Goal: Task Accomplishment & Management: Manage account settings

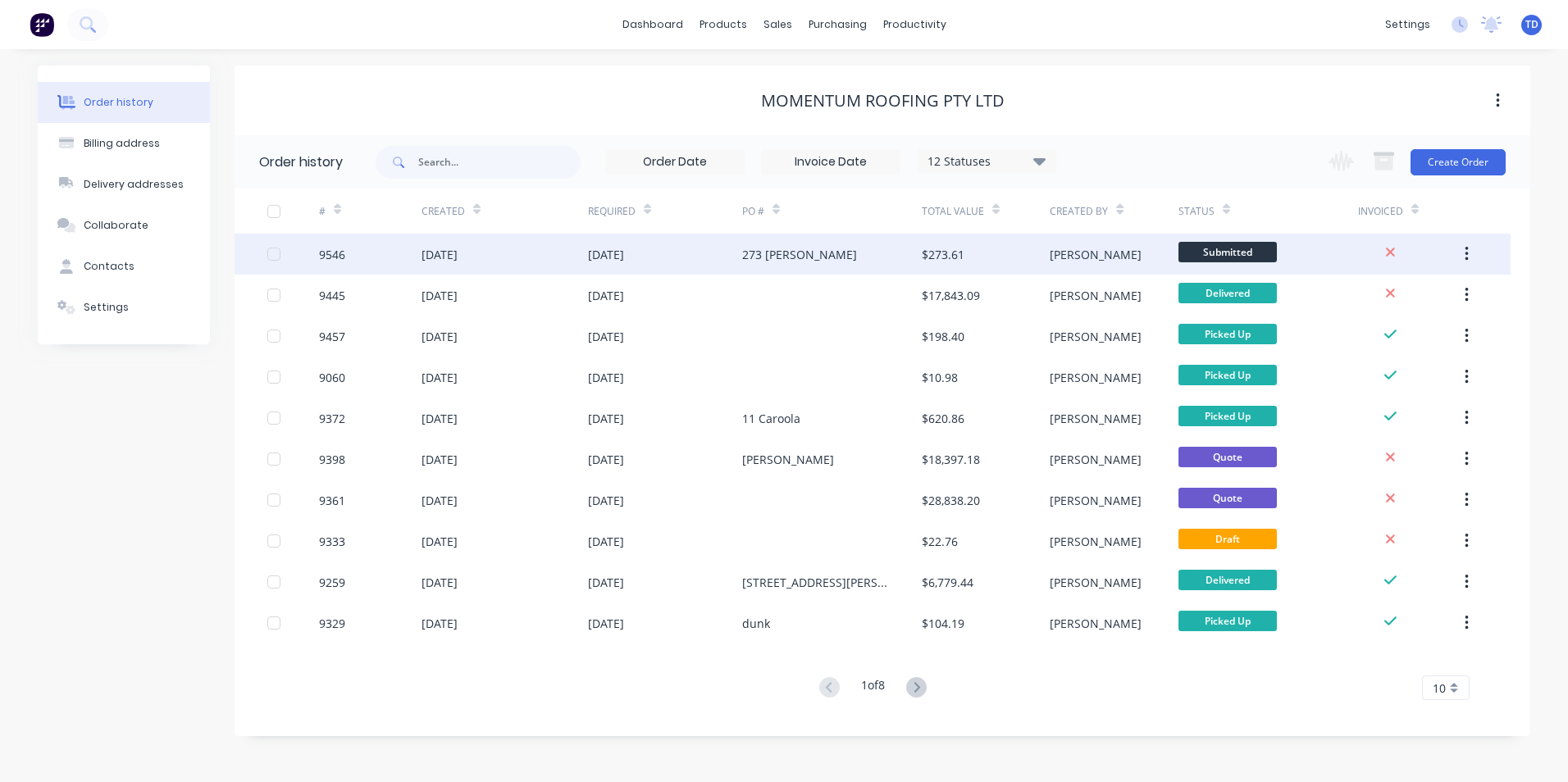
click at [826, 267] on div "273 [PERSON_NAME]" at bounding box center [832, 254] width 179 height 41
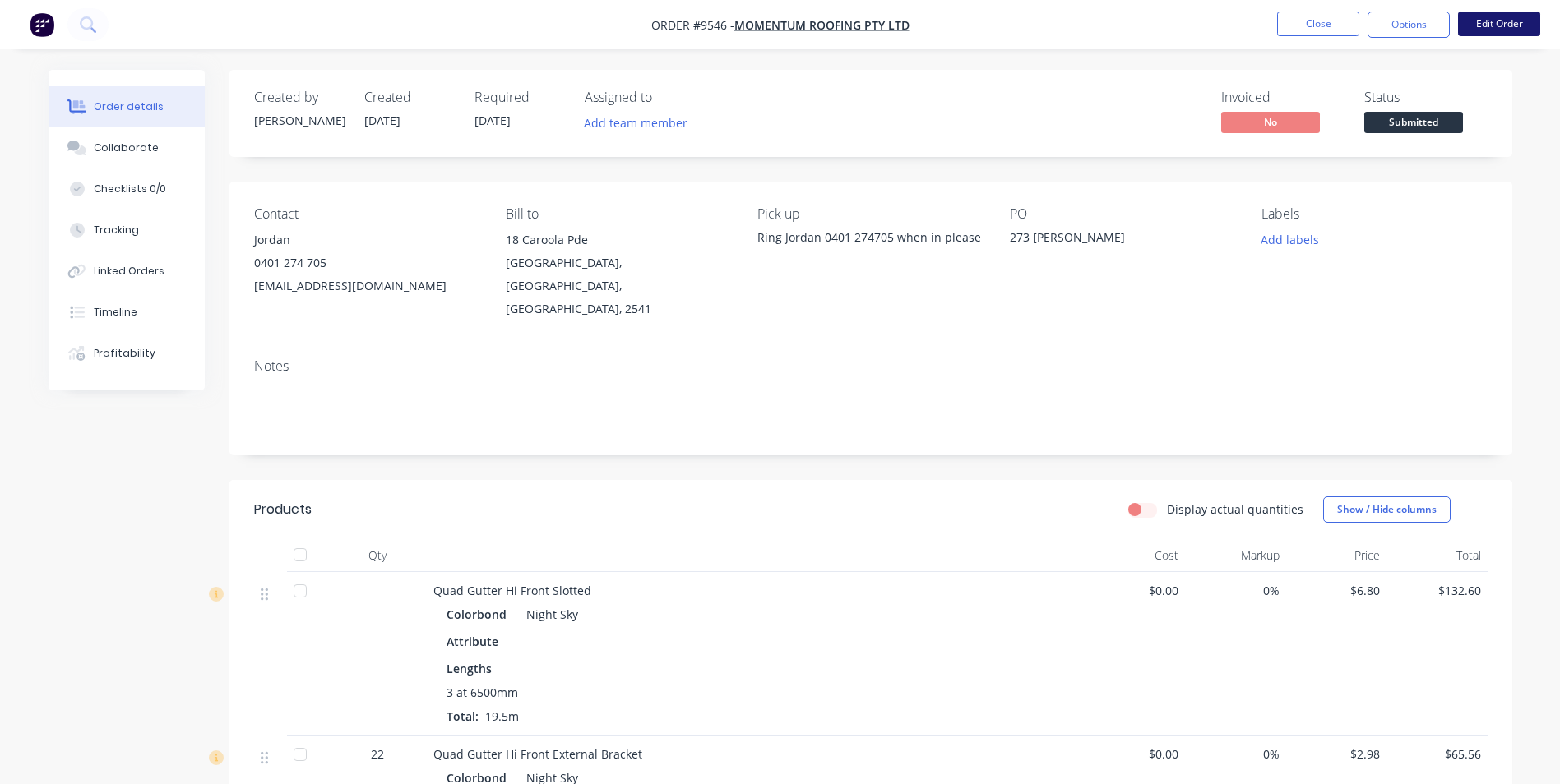
click at [1498, 26] on button "Edit Order" at bounding box center [1499, 24] width 82 height 25
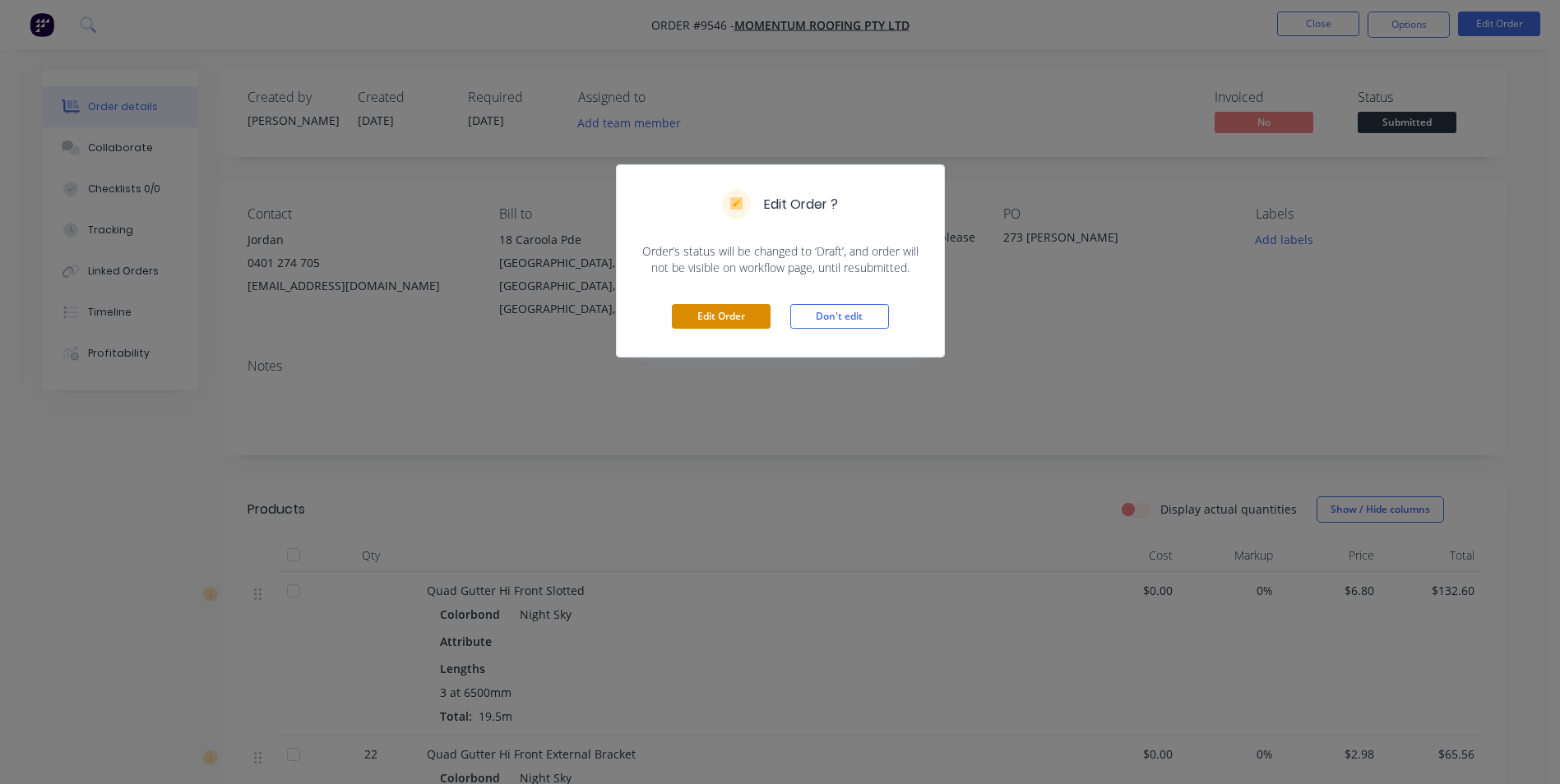
click at [746, 316] on button "Edit Order" at bounding box center [721, 317] width 99 height 25
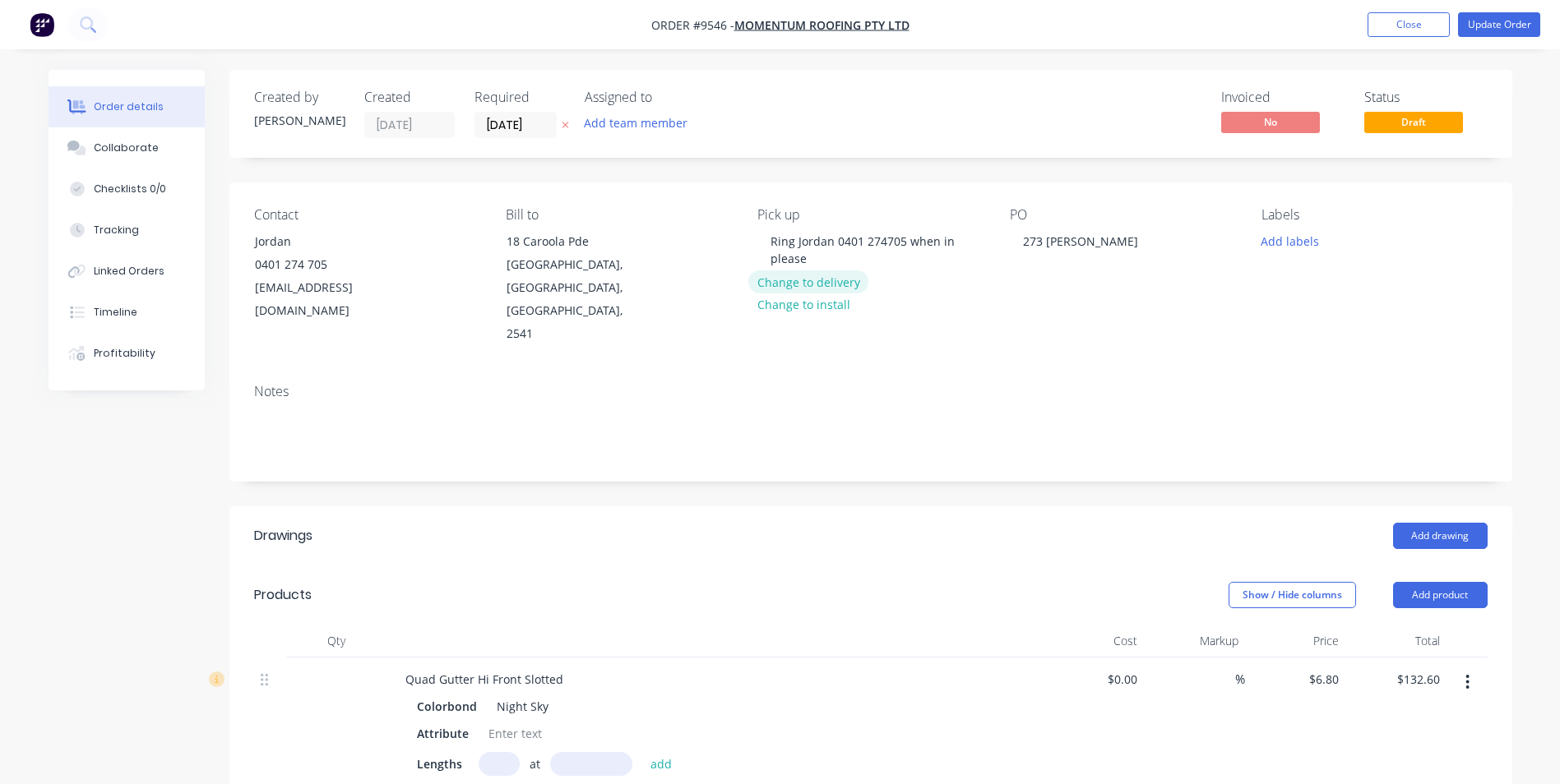
click at [818, 278] on button "Change to delivery" at bounding box center [809, 281] width 120 height 22
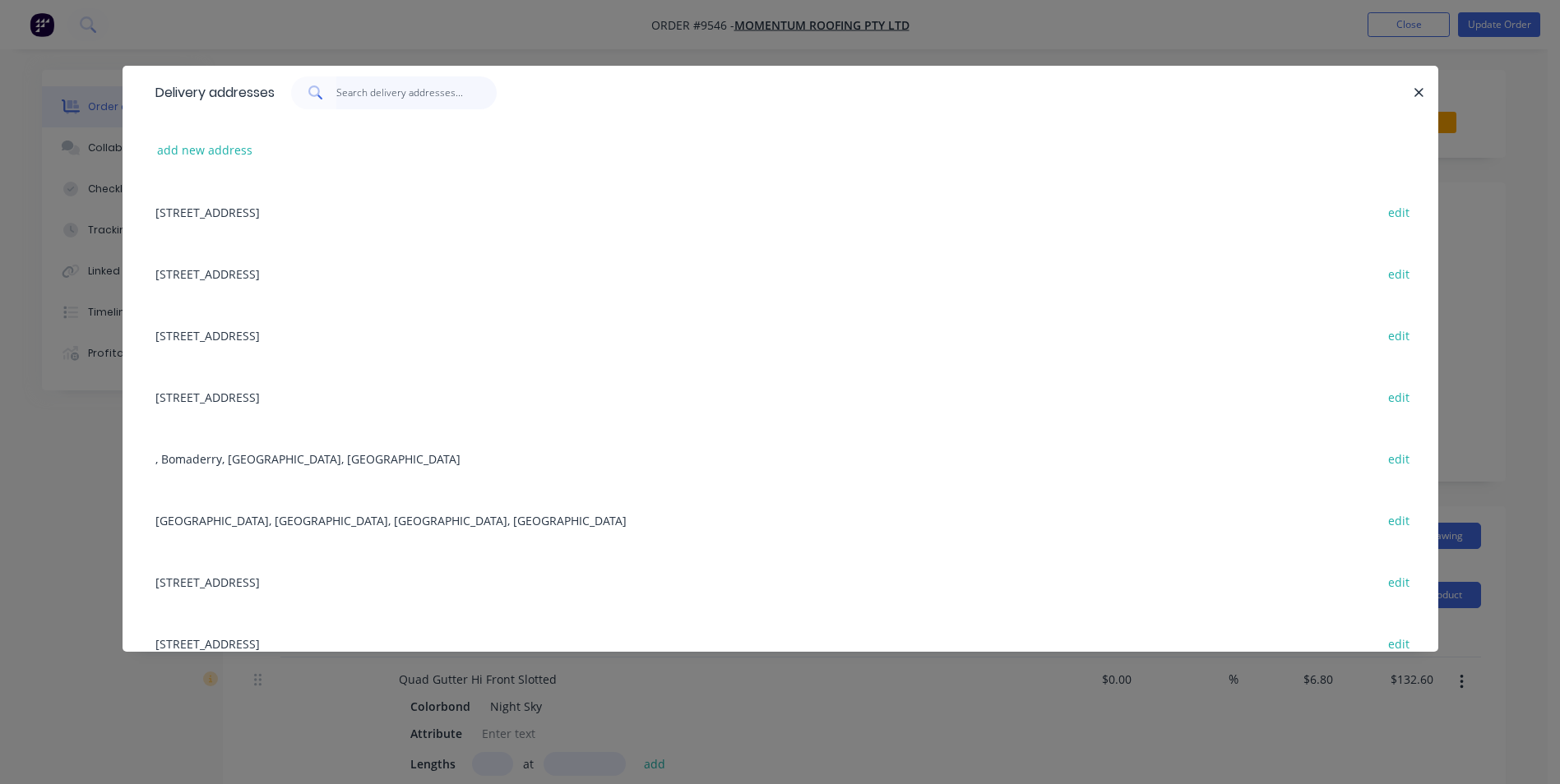
click at [414, 97] on input "text" at bounding box center [416, 93] width 160 height 33
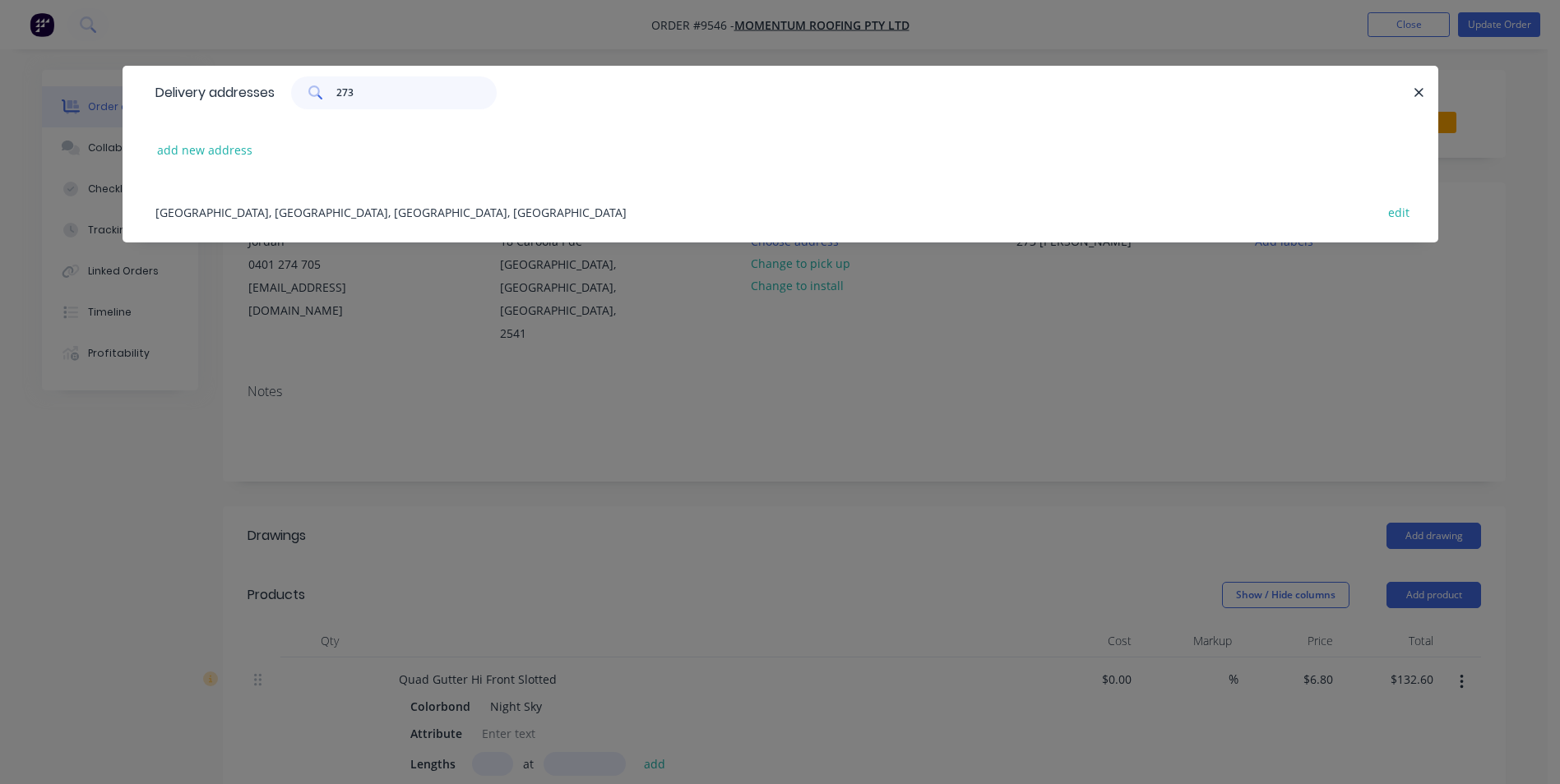
type input "273"
click at [372, 218] on div "[GEOGRAPHIC_DATA], MANDEMAR, [GEOGRAPHIC_DATA], [GEOGRAPHIC_DATA] edit" at bounding box center [781, 211] width 1266 height 62
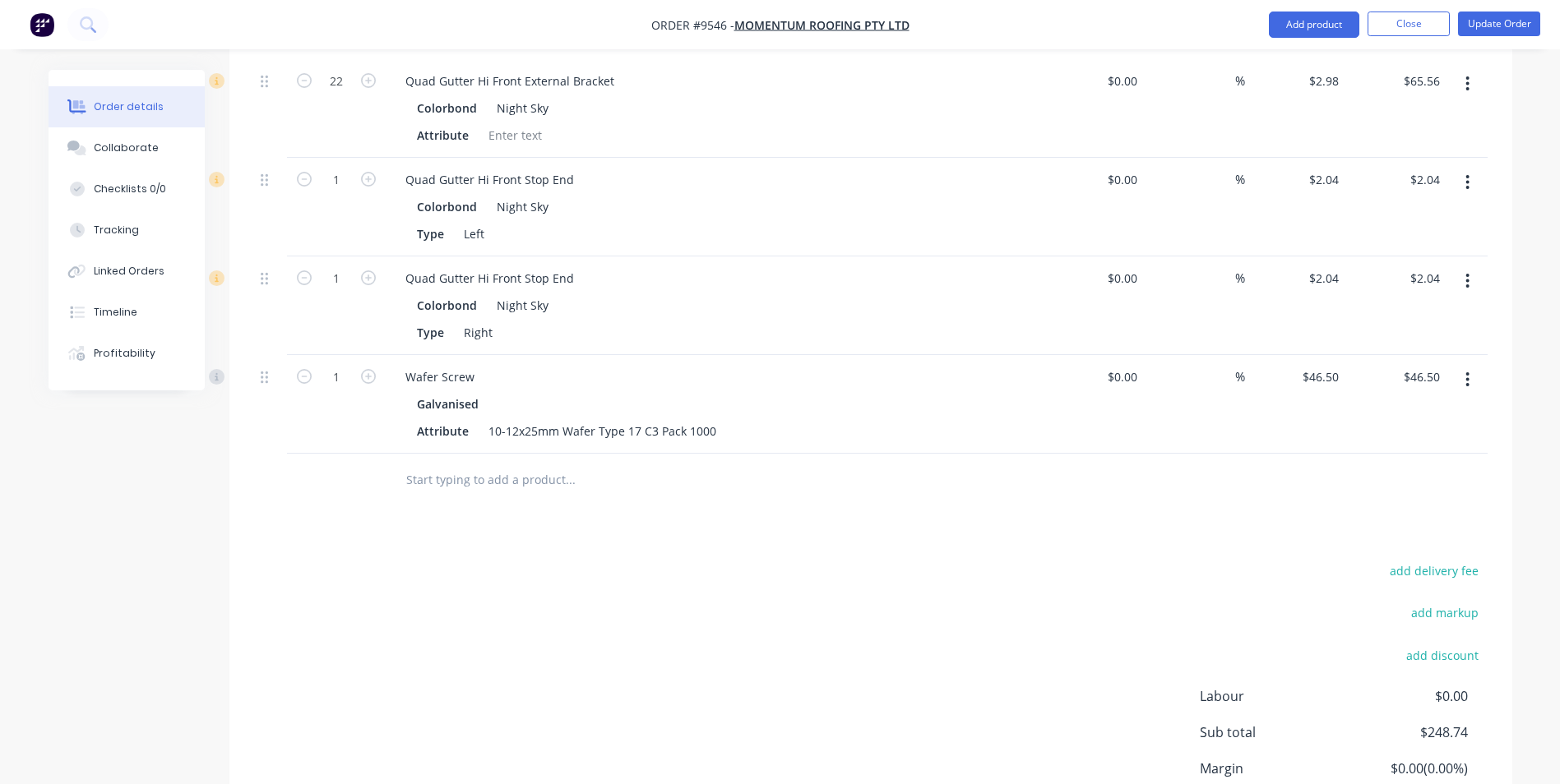
scroll to position [822, 0]
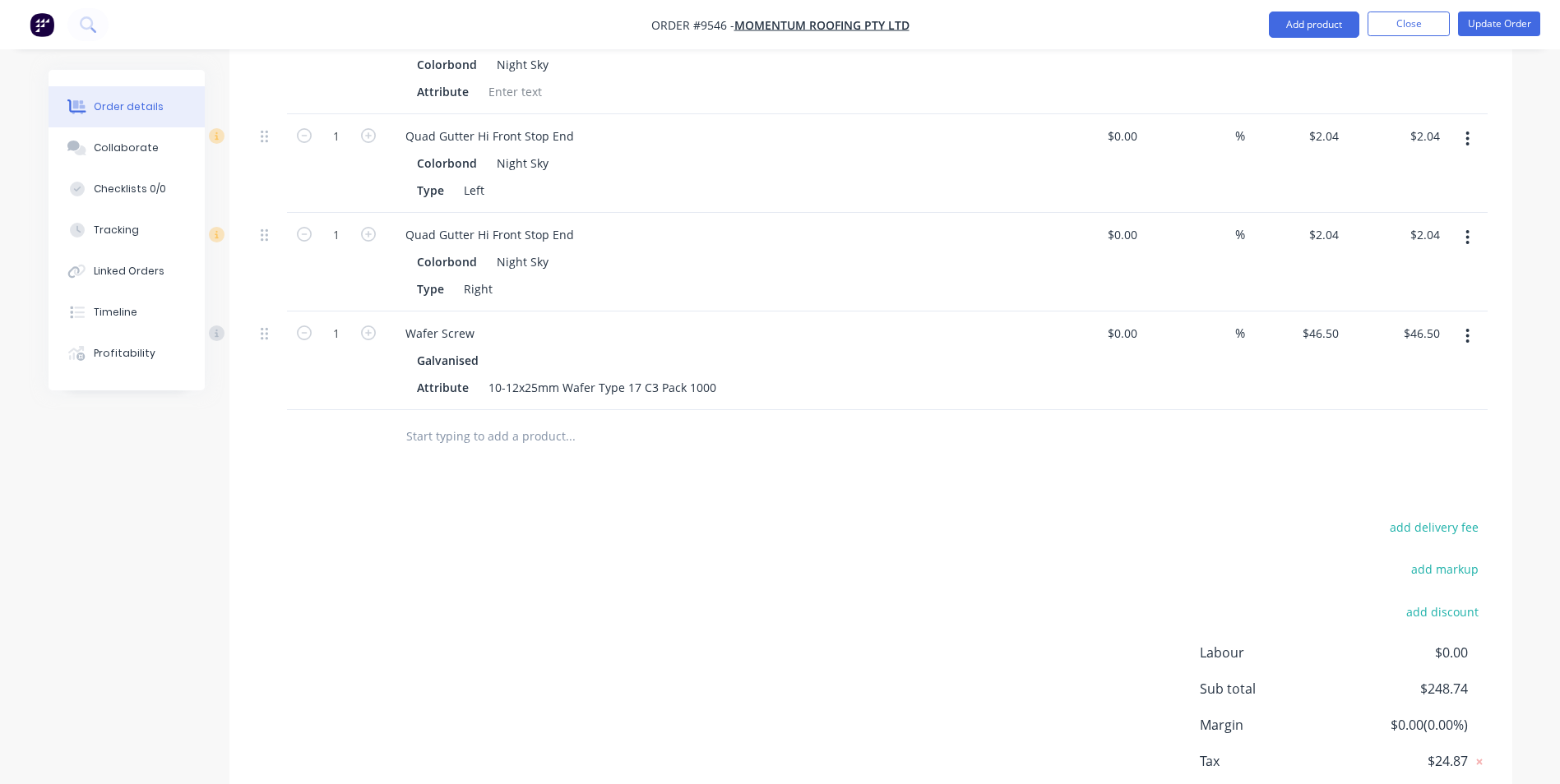
click at [458, 420] on input "text" at bounding box center [570, 437] width 329 height 33
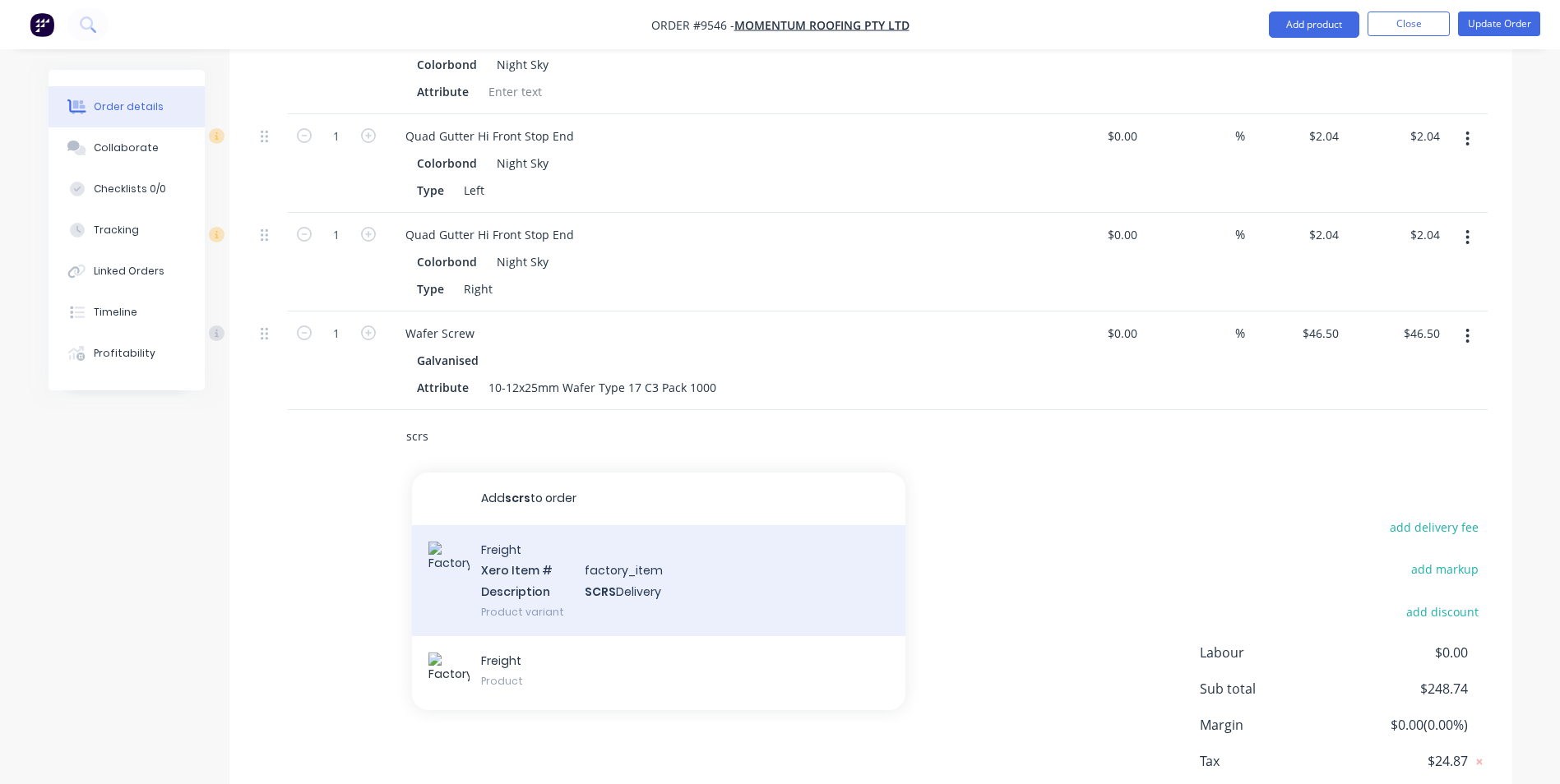
type input "scrs"
click at [547, 535] on div "Freight Xero Item # factory_item Description SCRS Delivery Product variant" at bounding box center [659, 580] width 493 height 111
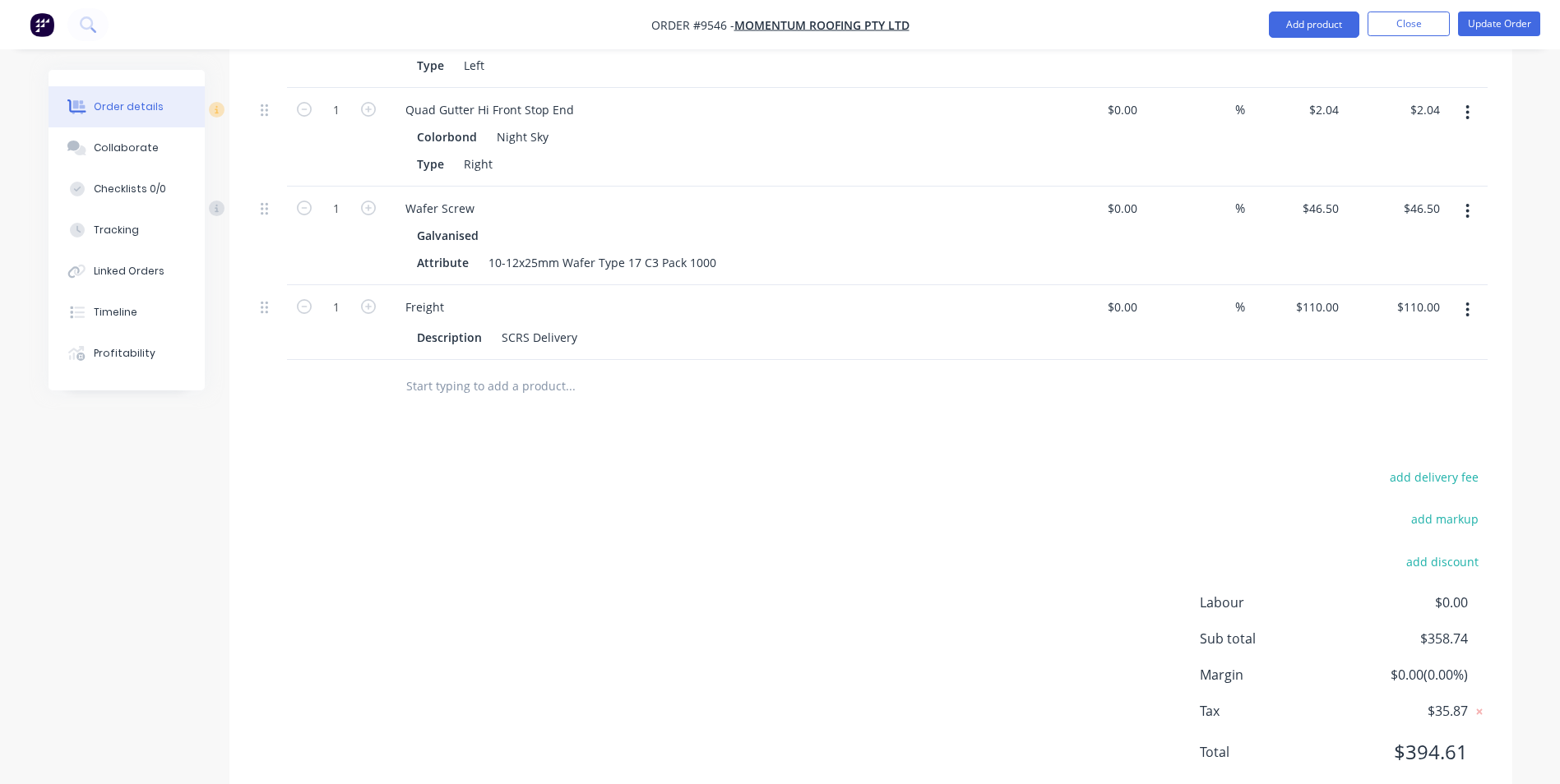
scroll to position [950, 0]
click at [1313, 293] on div "110 110" at bounding box center [1328, 304] width 35 height 24
type input "$50.00"
click at [1295, 373] on div "Drawings Add drawing Products Show / Hide columns Add product Qty Cost Markup P…" at bounding box center [871, 181] width 1283 height 1249
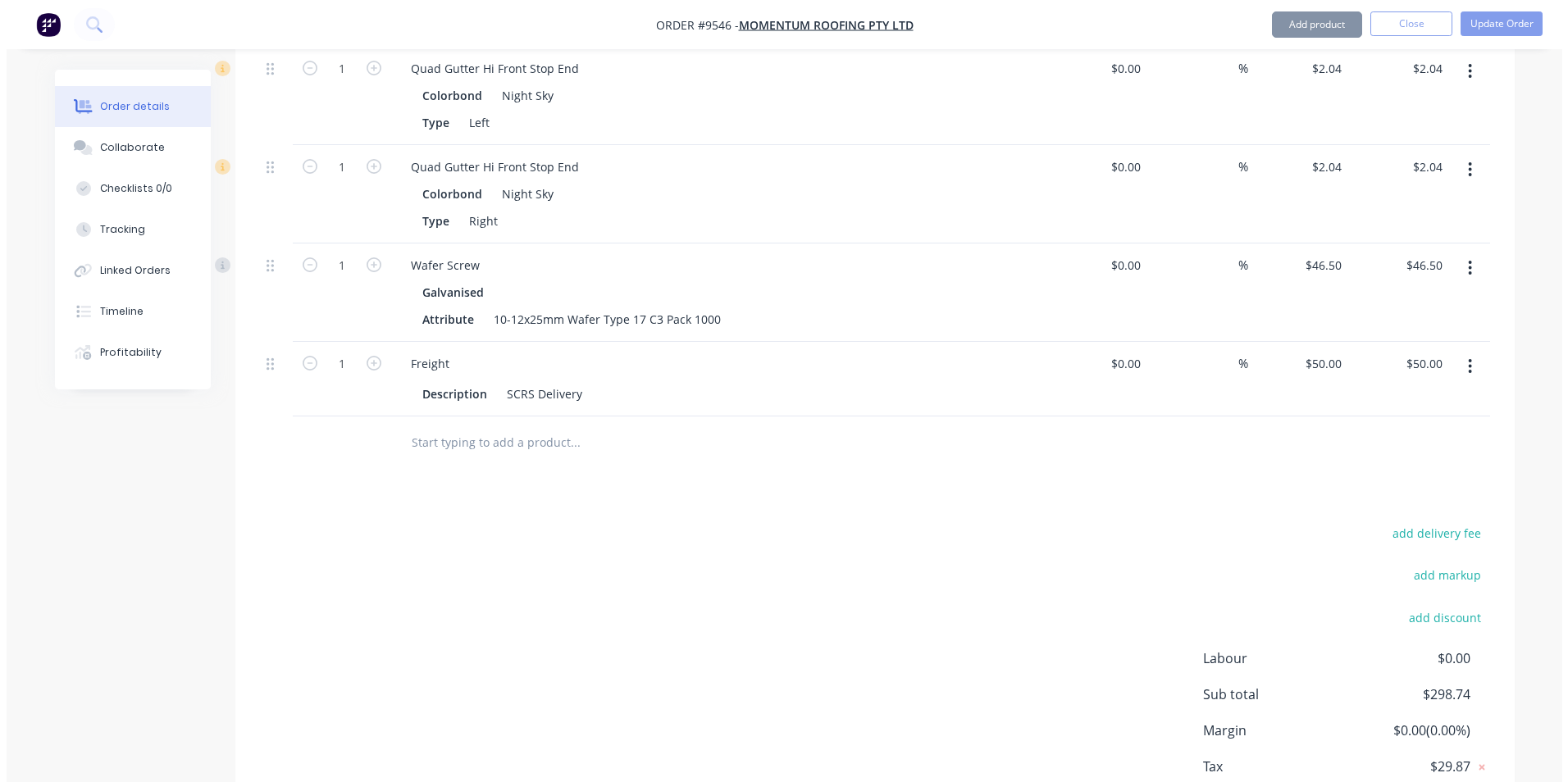
scroll to position [537, 0]
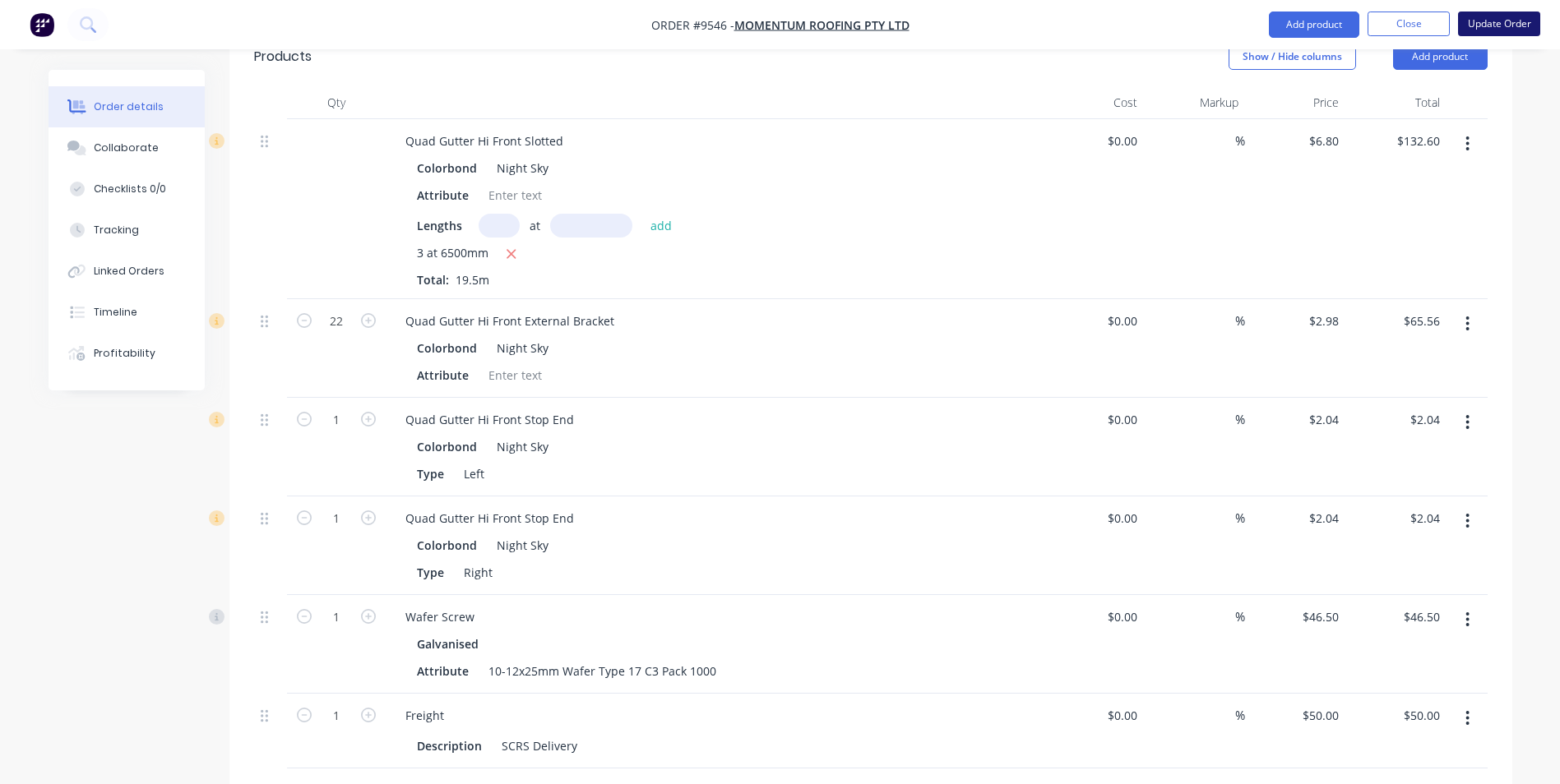
click at [1514, 19] on button "Update Order" at bounding box center [1499, 24] width 82 height 25
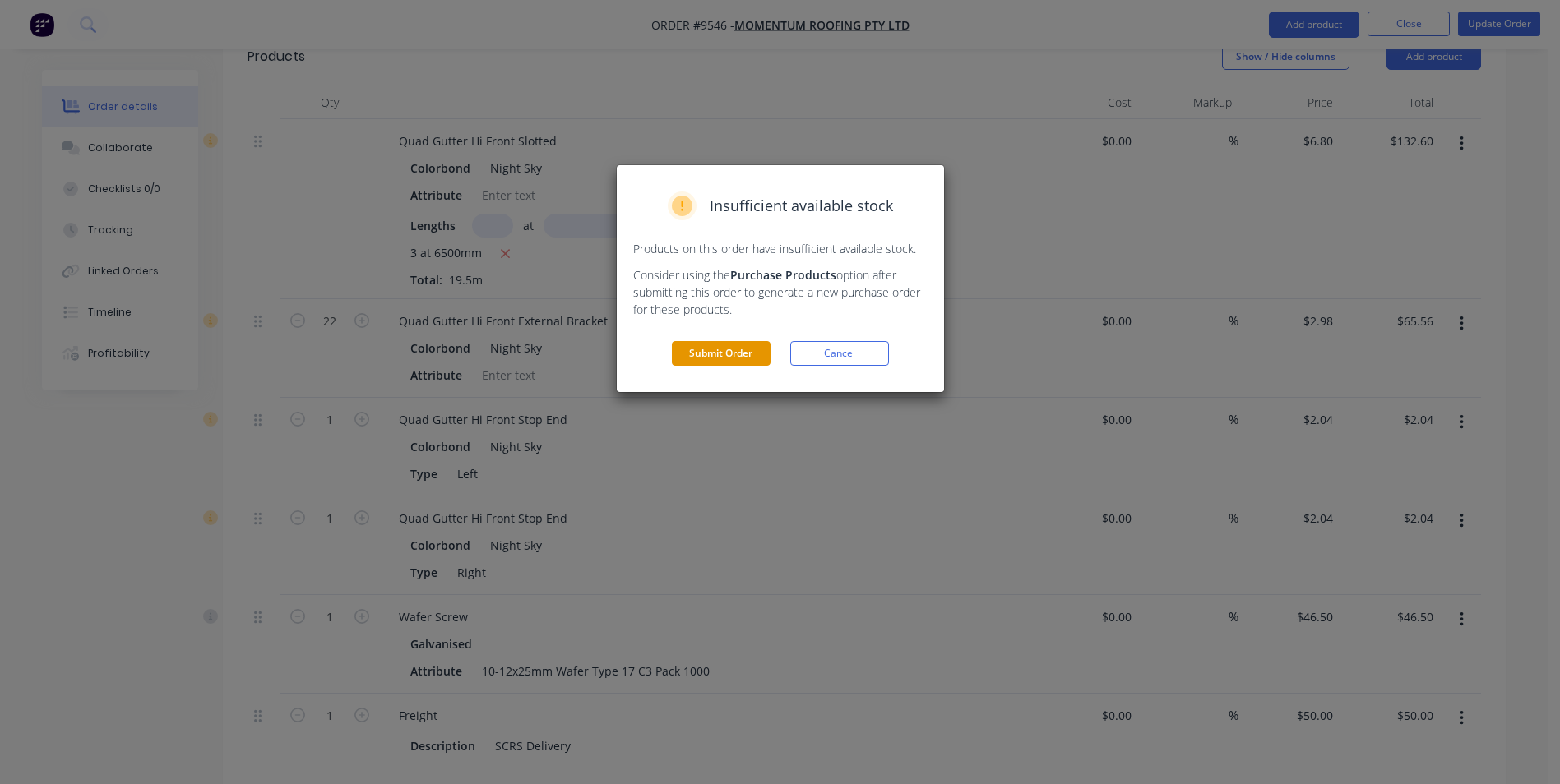
click at [697, 353] on button "Submit Order" at bounding box center [721, 354] width 99 height 25
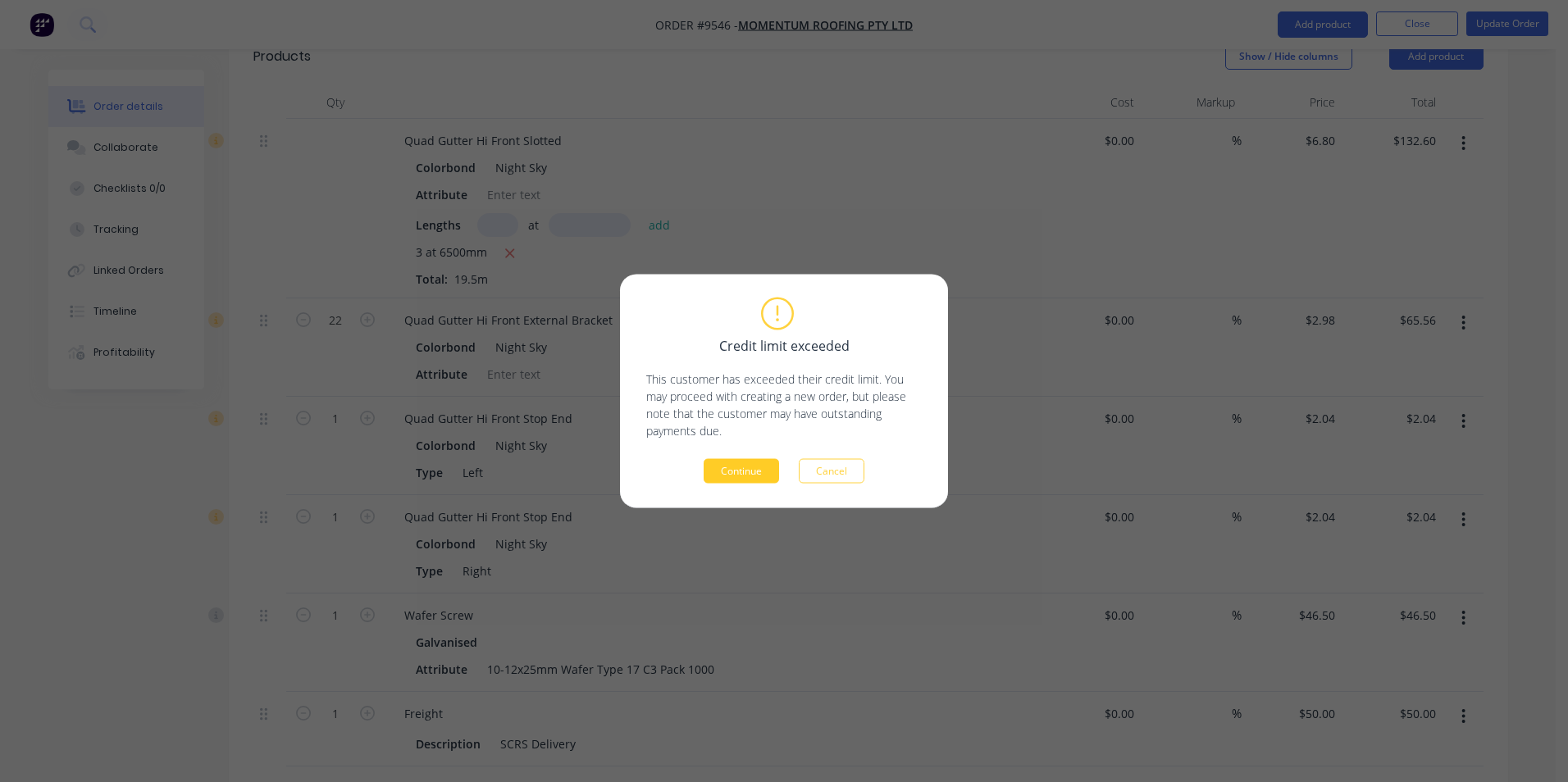
click at [733, 477] on button "Continue" at bounding box center [742, 472] width 76 height 25
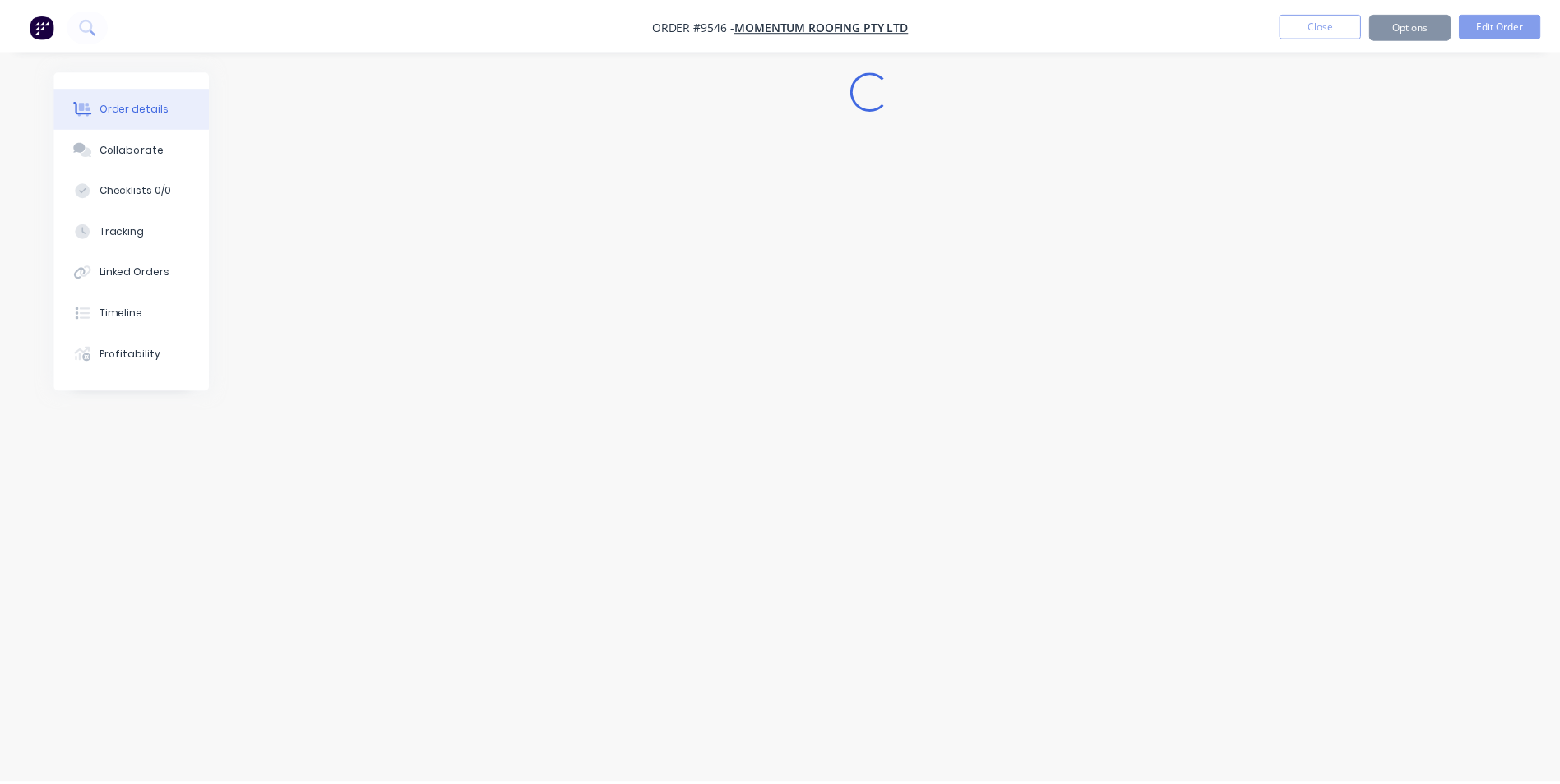
scroll to position [0, 0]
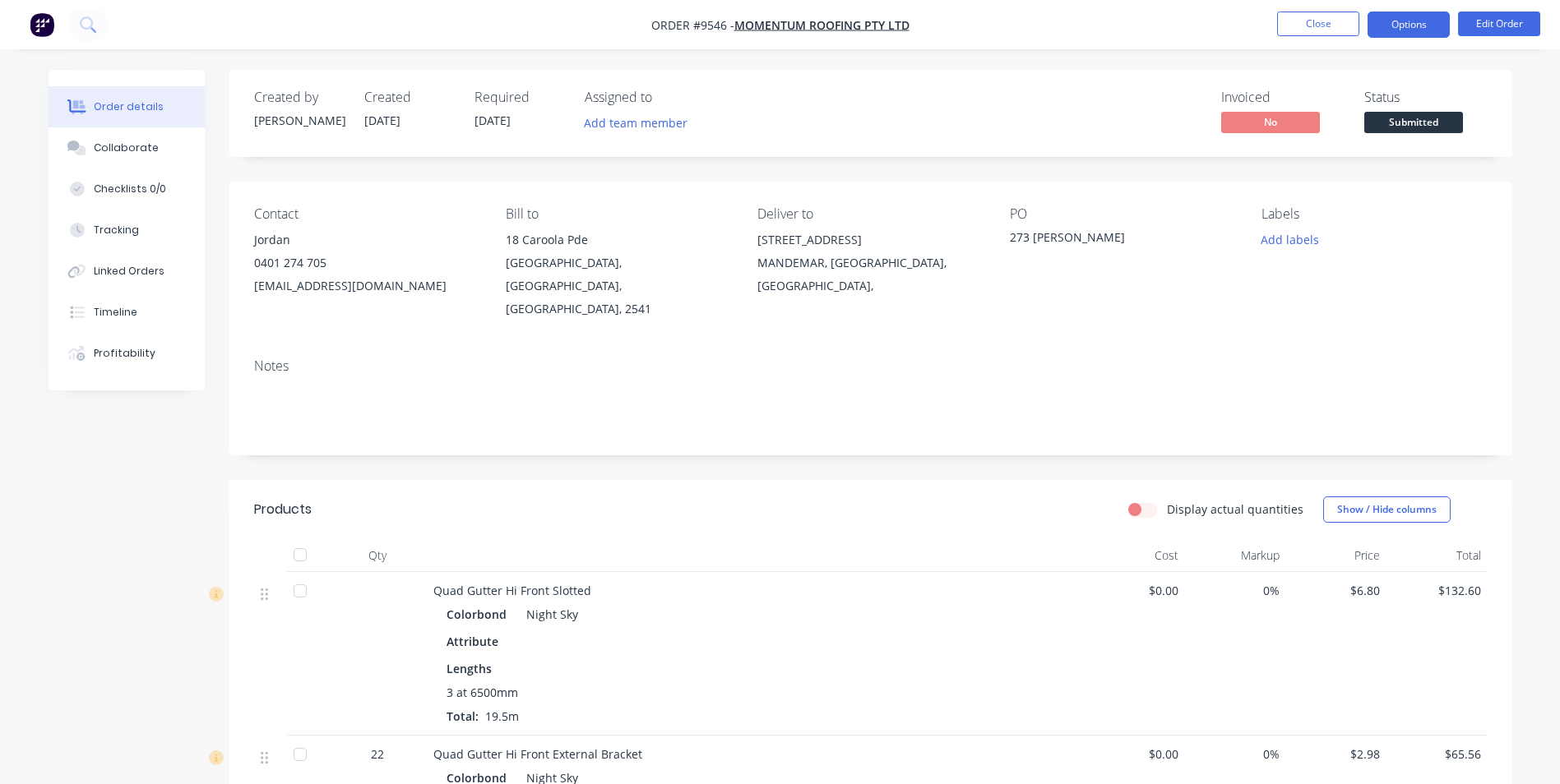
click at [1393, 31] on button "Options" at bounding box center [1409, 25] width 82 height 26
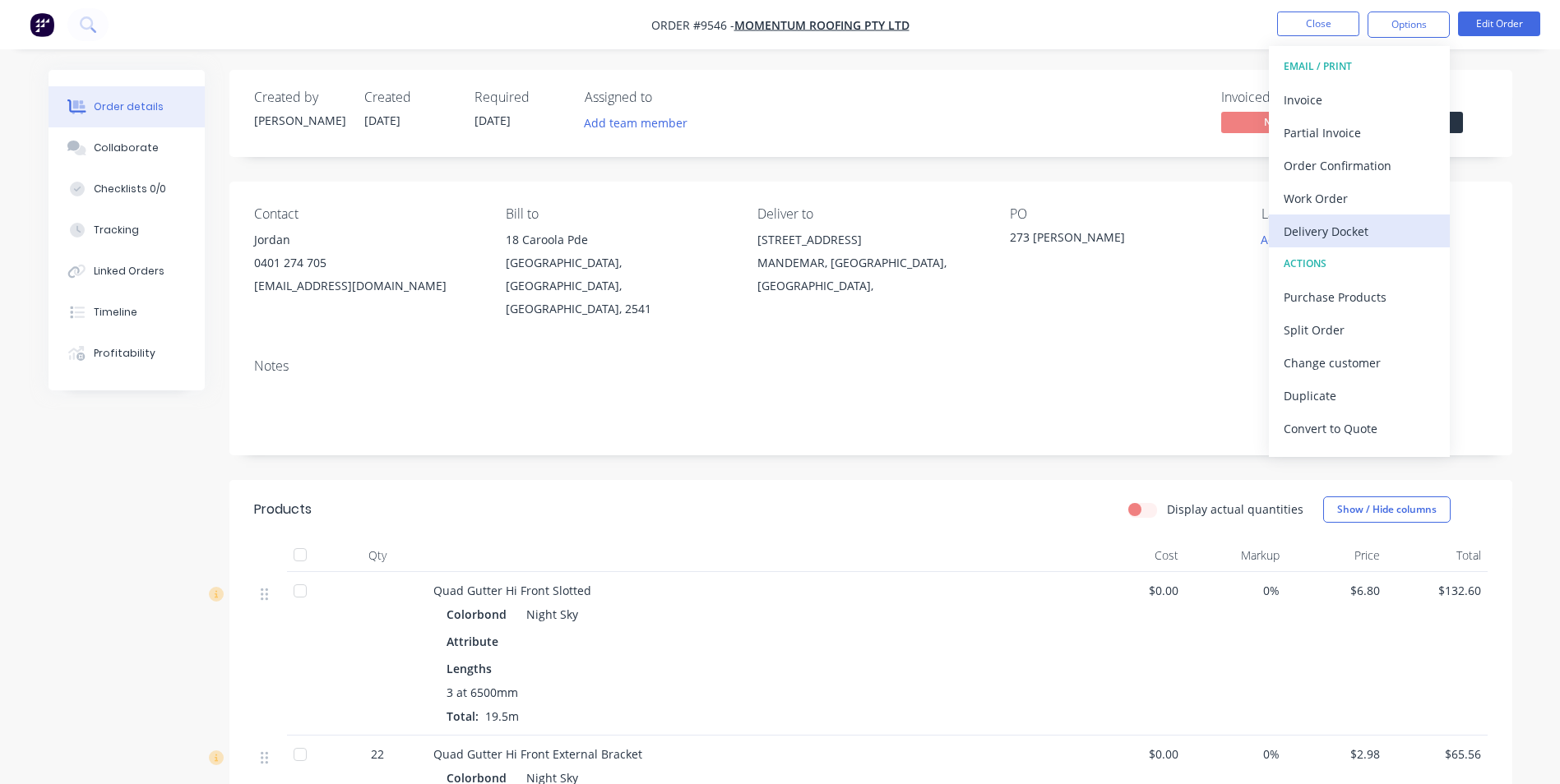
click at [1313, 238] on div "Delivery Docket" at bounding box center [1360, 231] width 152 height 24
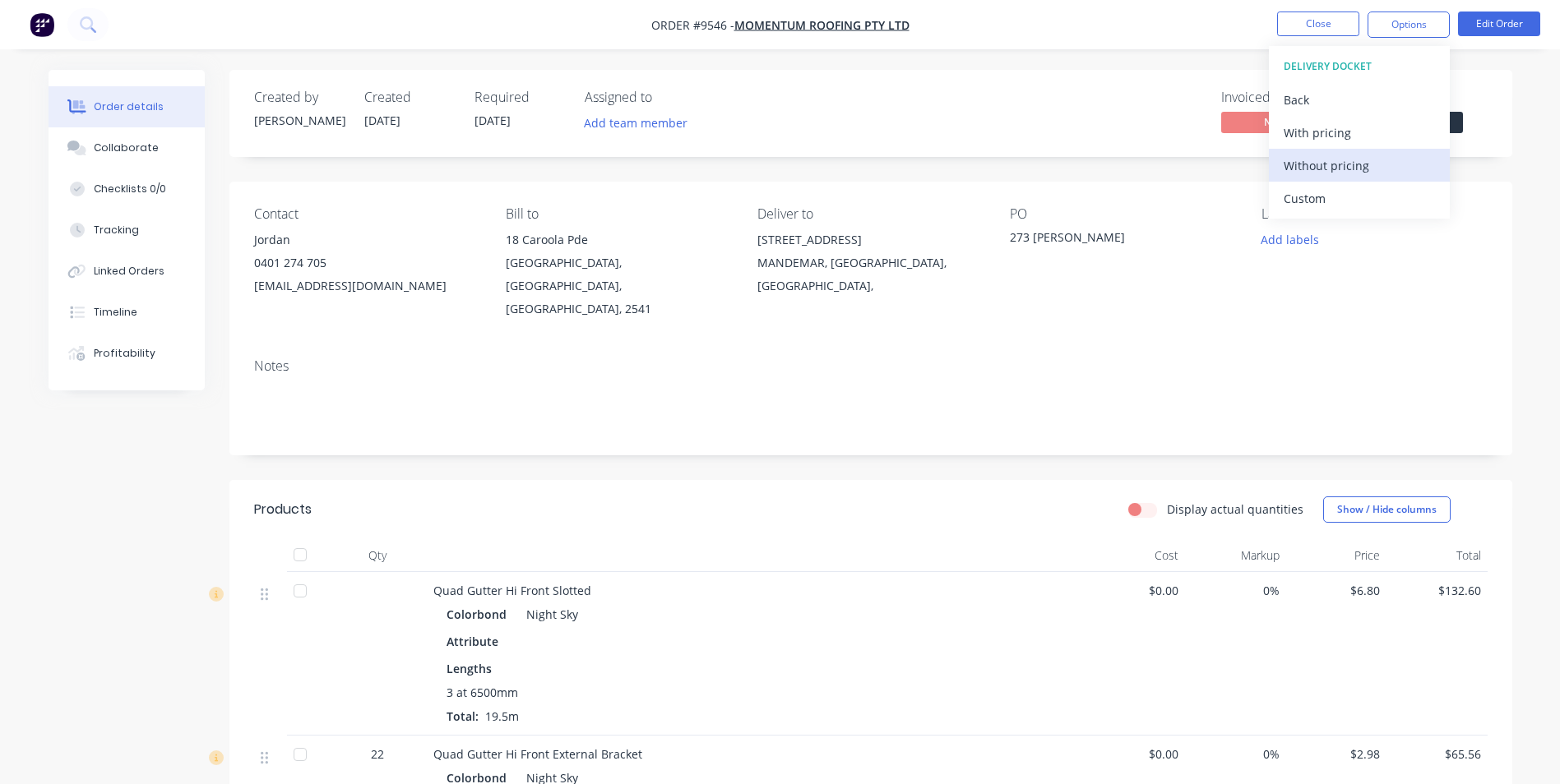
click at [1326, 171] on div "Without pricing" at bounding box center [1360, 166] width 152 height 24
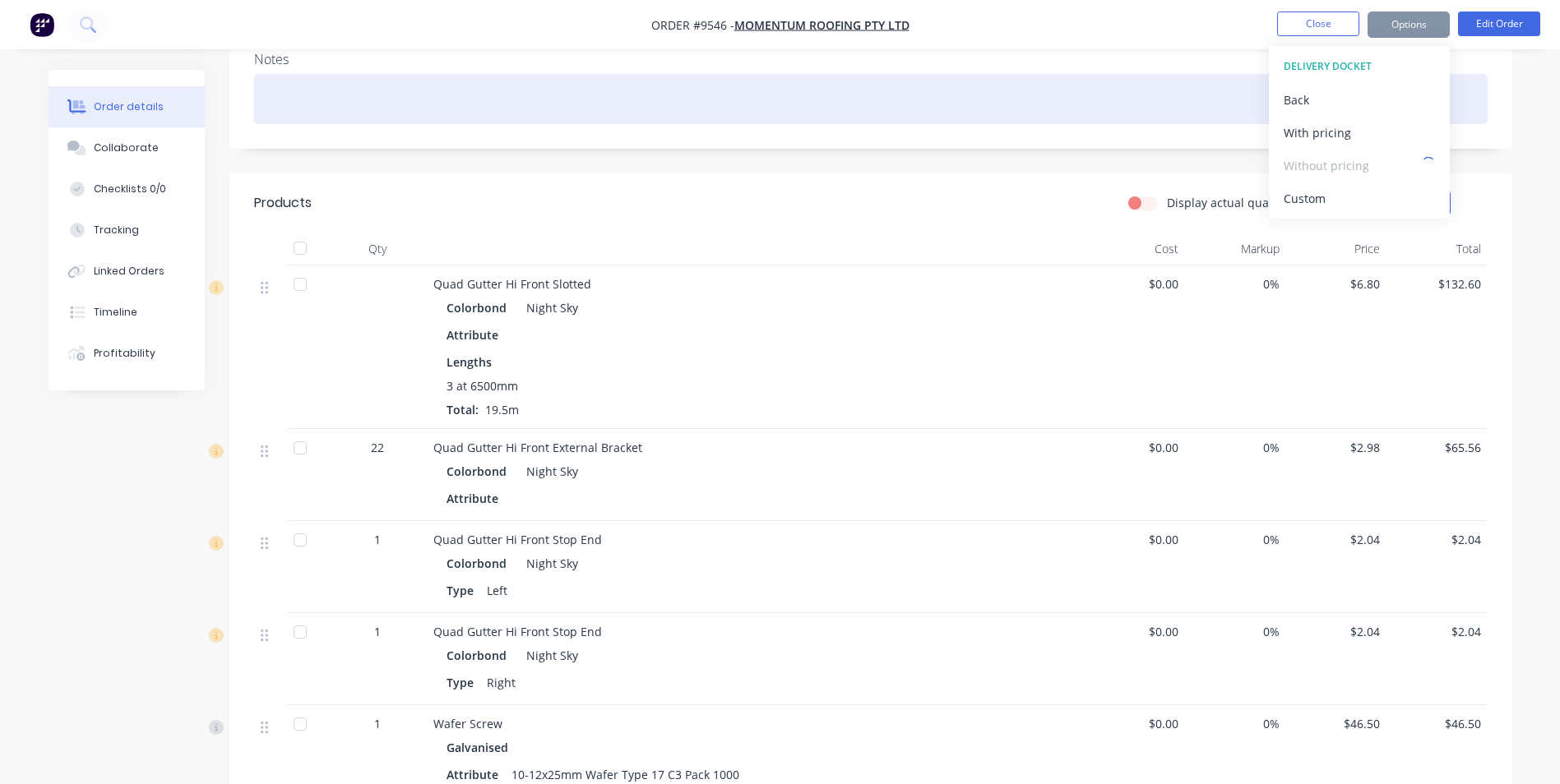
scroll to position [329, 0]
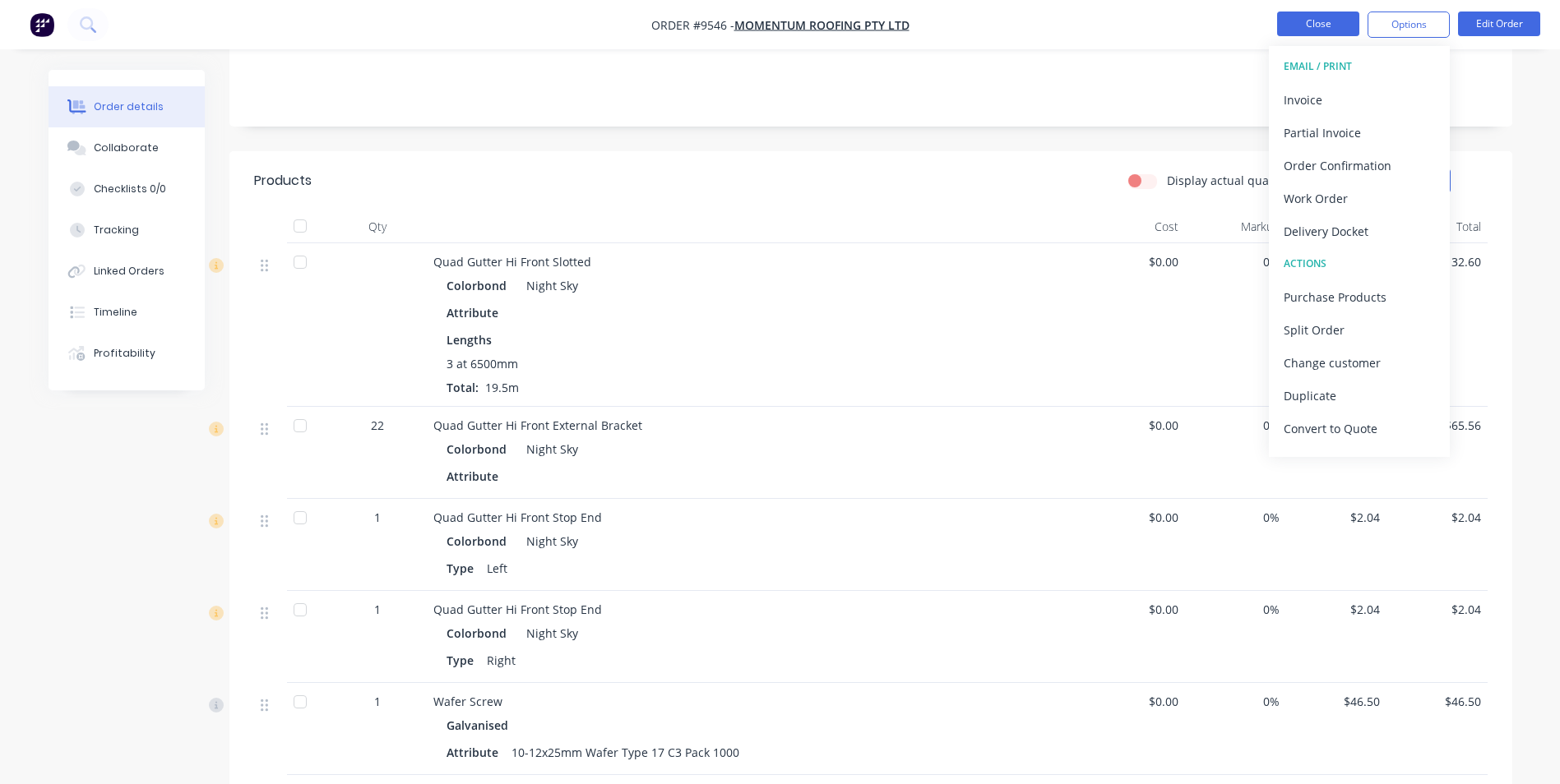
click at [1332, 18] on button "Close" at bounding box center [1318, 24] width 82 height 25
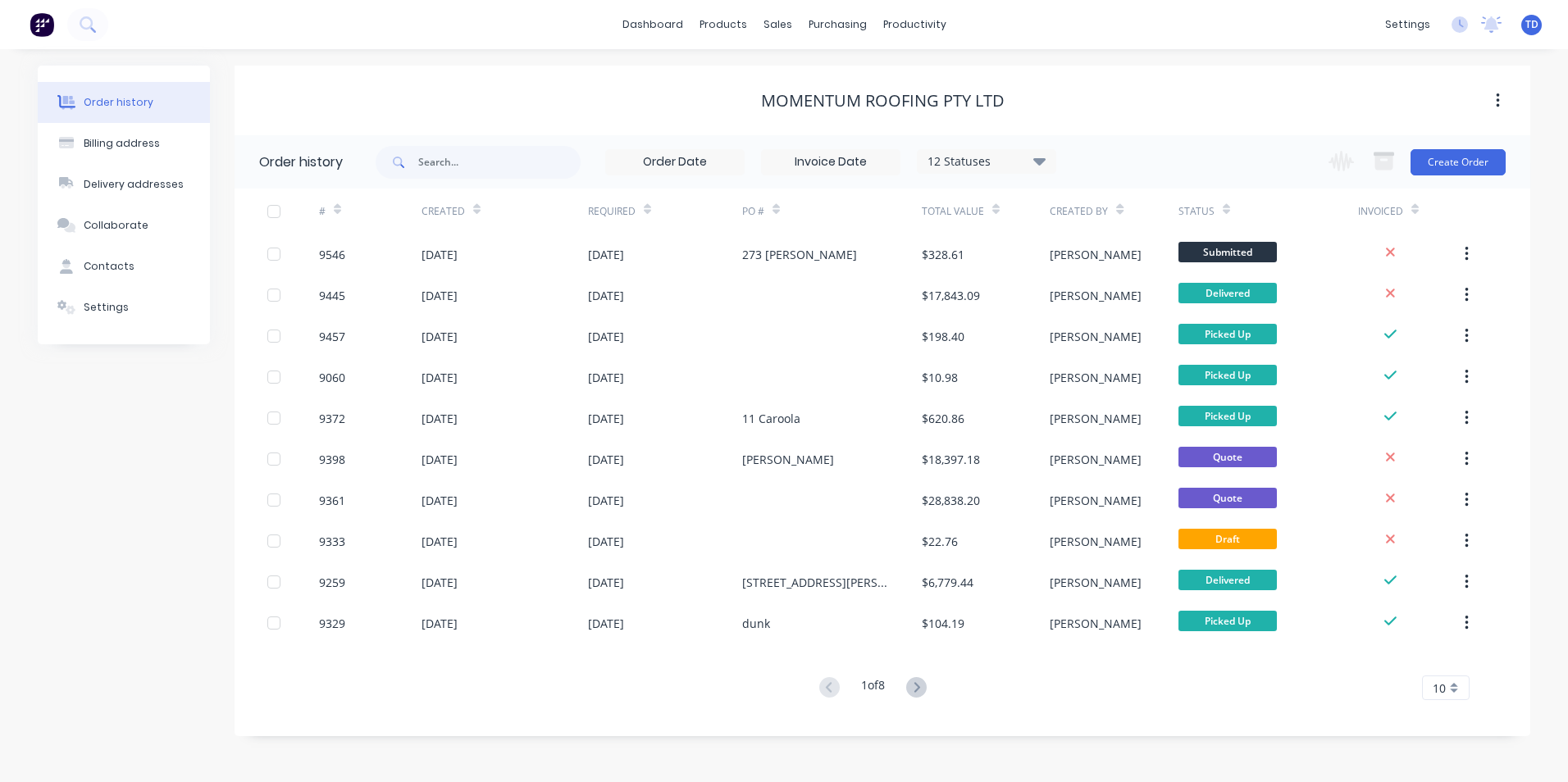
click at [1534, 31] on span "TD" at bounding box center [1532, 25] width 13 height 15
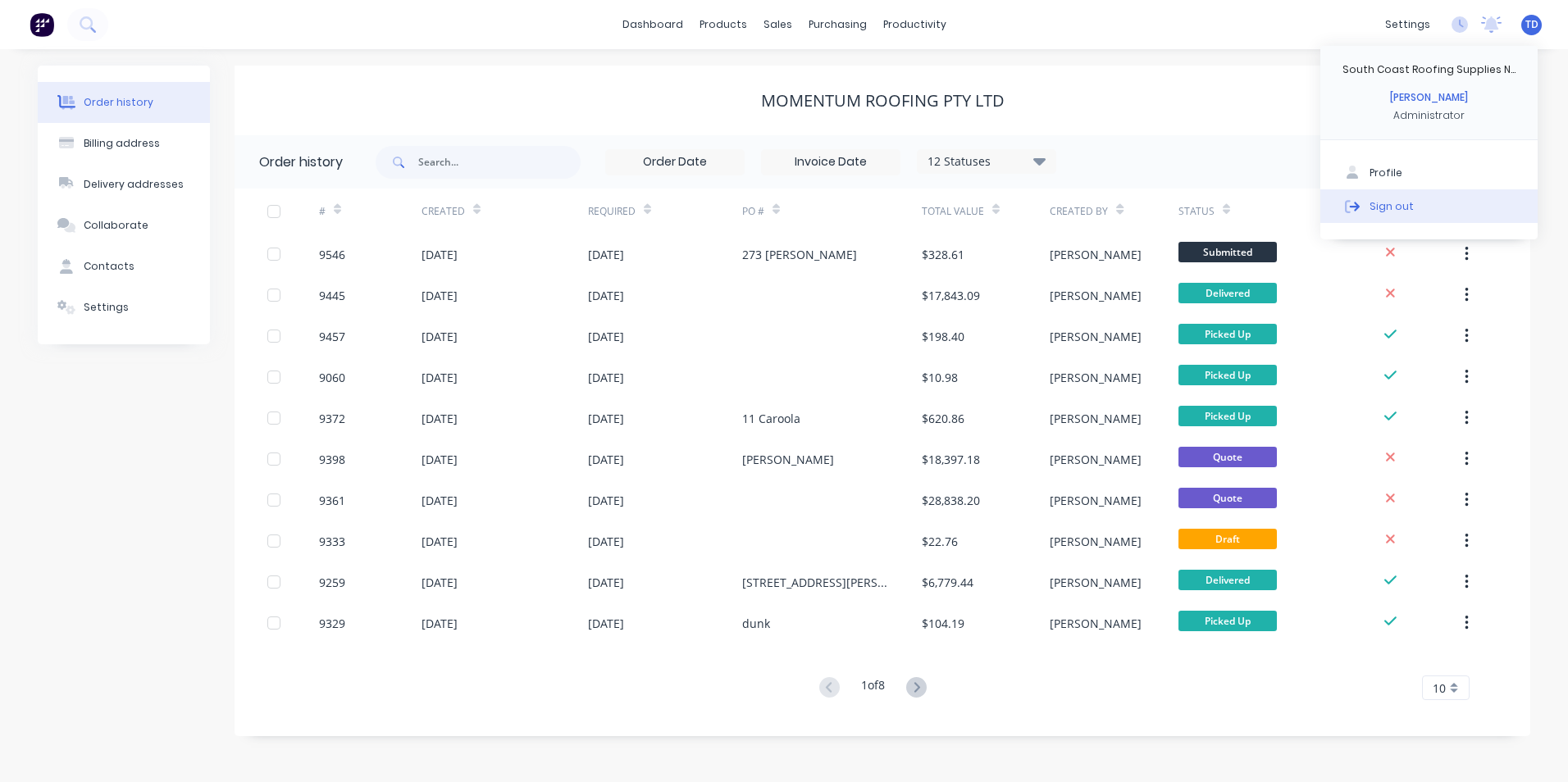
click at [1395, 204] on div "Sign out" at bounding box center [1392, 206] width 44 height 15
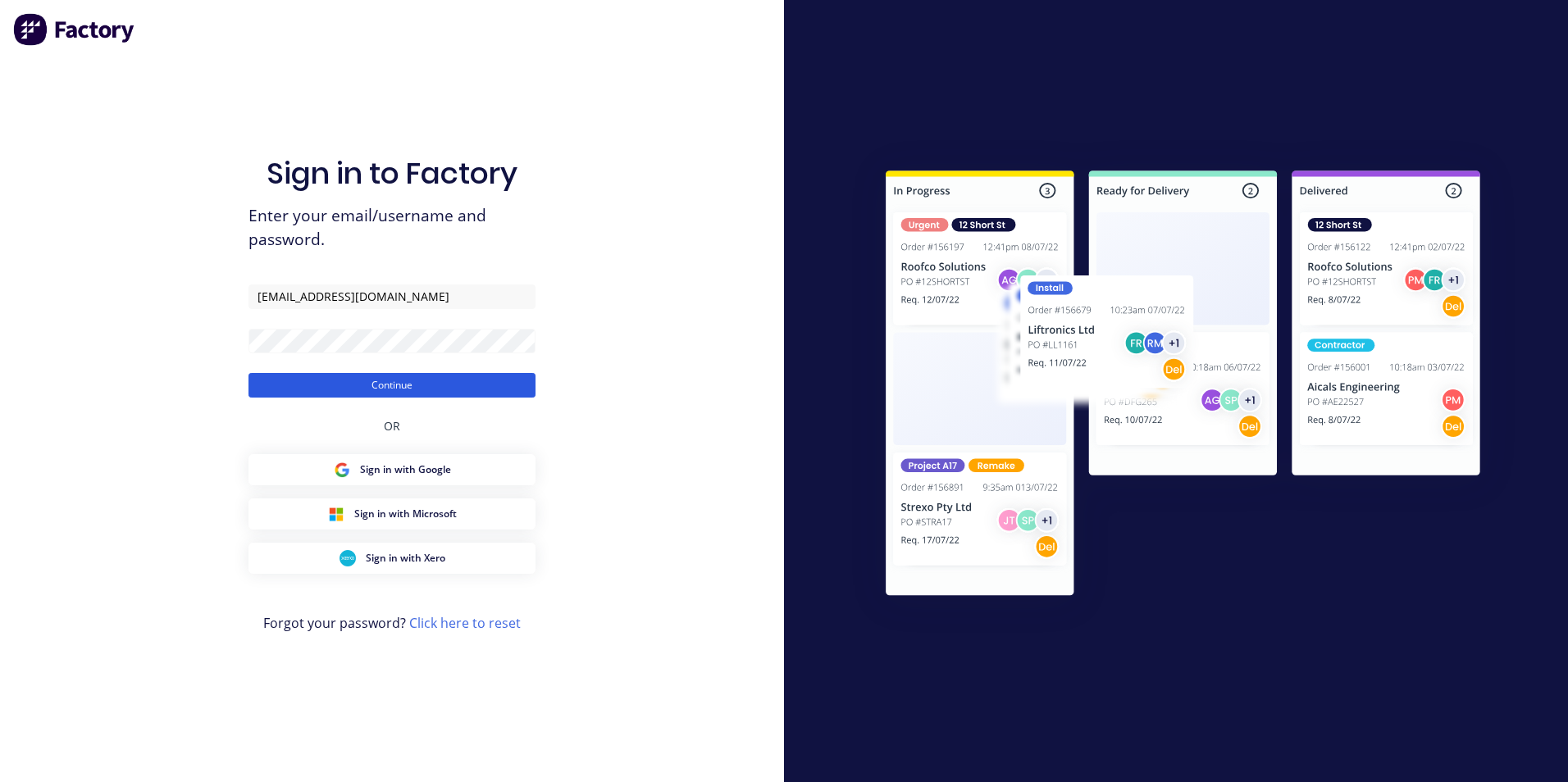
click at [334, 381] on button "Continue" at bounding box center [391, 386] width 287 height 25
